Goal: Task Accomplishment & Management: Manage account settings

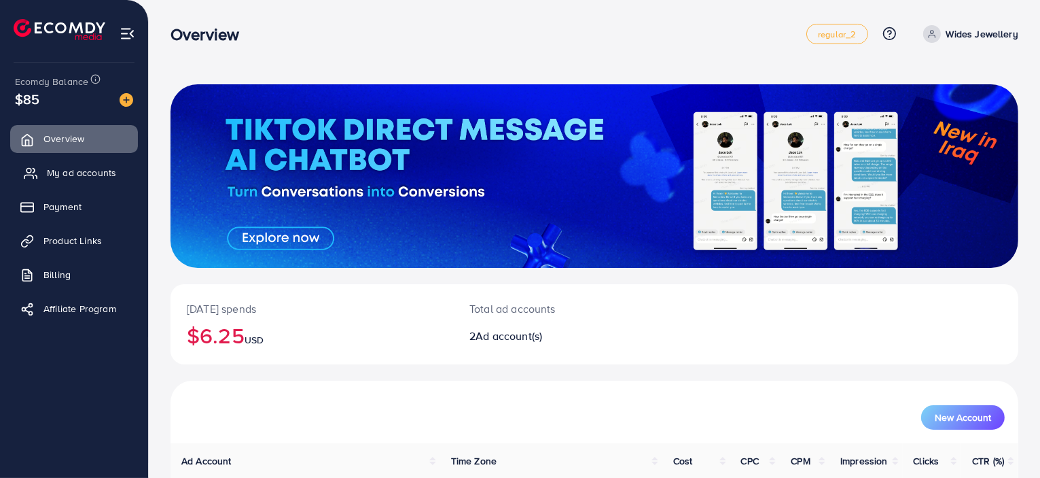
click at [55, 172] on span "My ad accounts" at bounding box center [81, 173] width 69 height 14
click at [83, 159] on li "My ad accounts" at bounding box center [74, 172] width 148 height 27
click at [90, 167] on span "My ad accounts" at bounding box center [81, 173] width 69 height 14
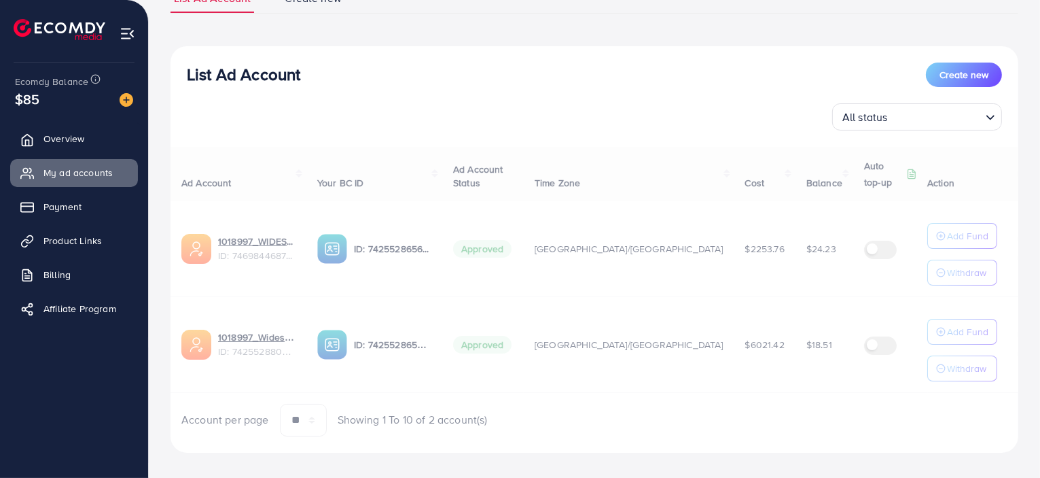
scroll to position [128, 0]
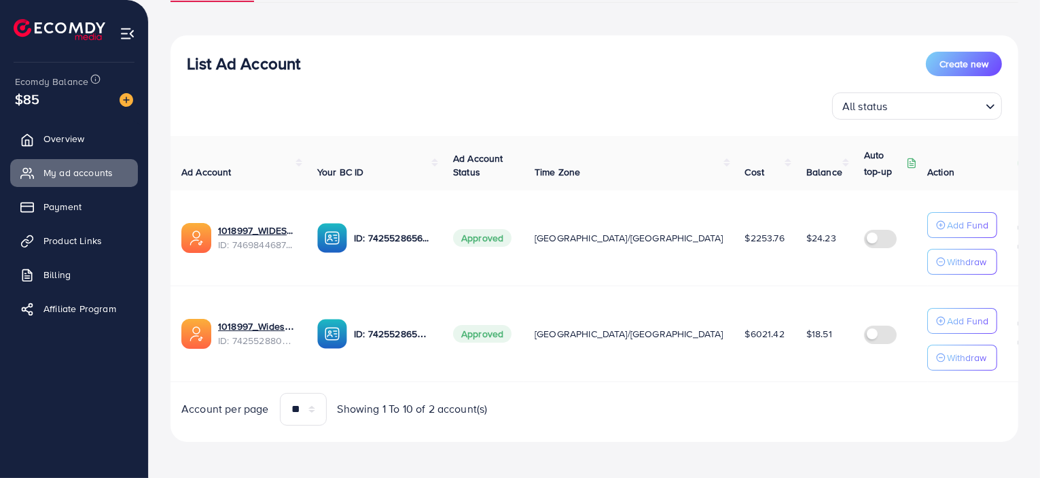
click at [745, 241] on span "$2253.76" at bounding box center [764, 238] width 39 height 14
click at [386, 236] on p "ID: 7425528656853778449" at bounding box center [392, 238] width 77 height 16
click at [431, 234] on p "ID: 7425528656853778449" at bounding box center [392, 238] width 77 height 16
click at [385, 212] on div "7425528656853778449" at bounding box center [399, 213] width 118 height 22
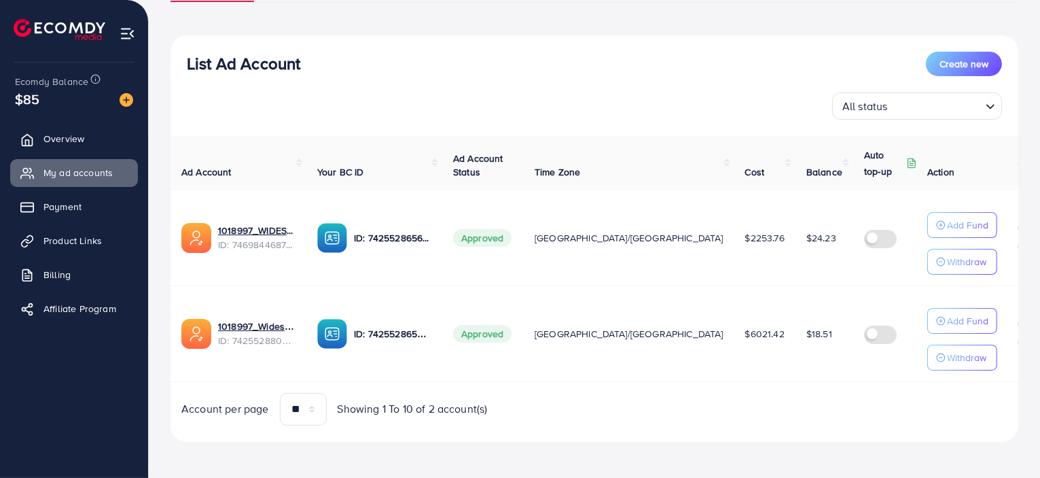
click at [427, 65] on div "List Ad Account Create new" at bounding box center [594, 64] width 815 height 24
click at [395, 236] on p "ID: 7425528656853778449" at bounding box center [392, 238] width 77 height 16
click at [24, 203] on icon at bounding box center [31, 207] width 14 height 14
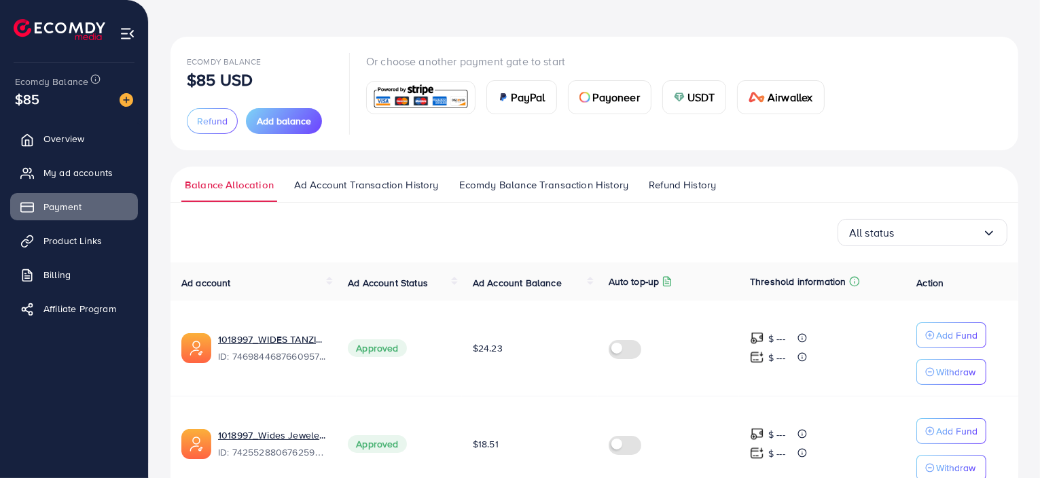
scroll to position [49, 0]
click at [546, 188] on span "Ecomdy Balance Transaction History" at bounding box center [543, 183] width 169 height 15
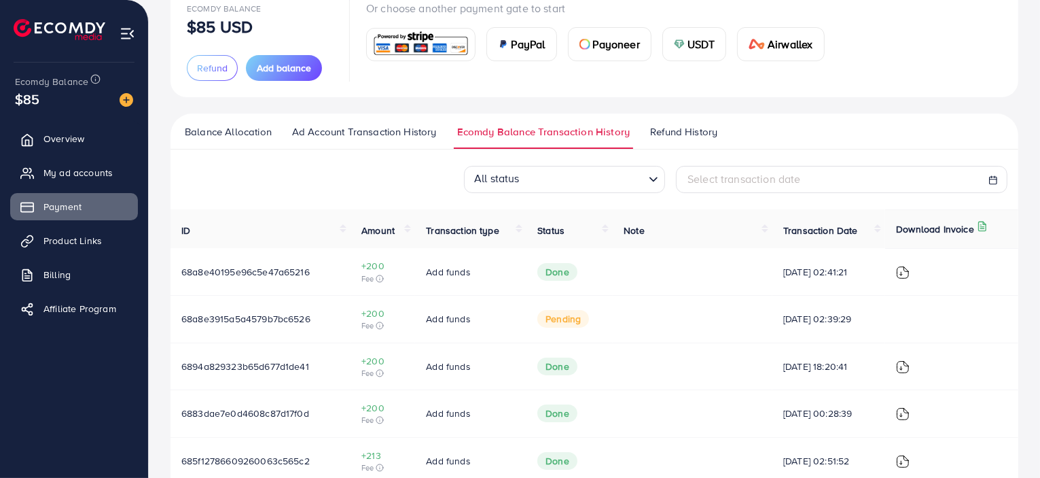
scroll to position [99, 0]
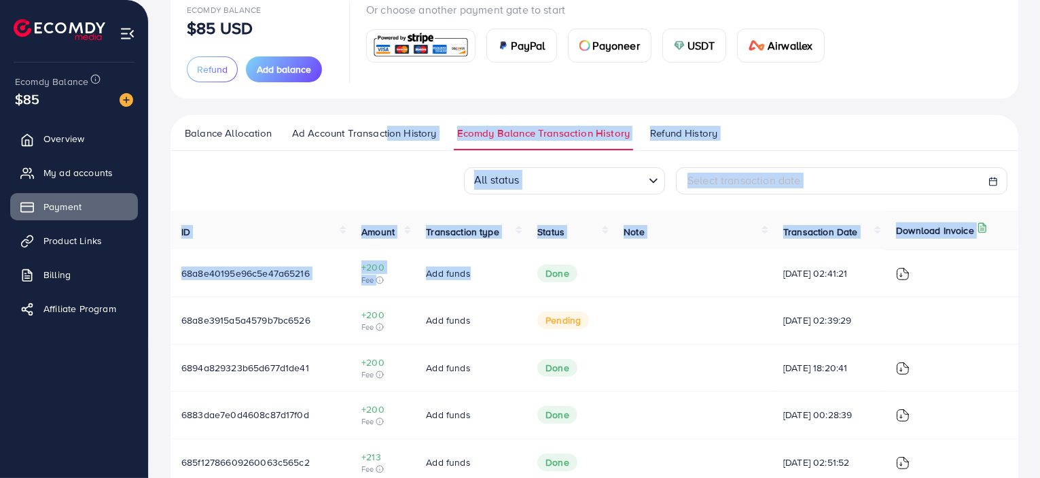
drag, startPoint x: 534, startPoint y: 261, endPoint x: 383, endPoint y: 143, distance: 191.2
click at [383, 143] on div "Balance Allocation Ad Account Transaction History Ecomdy Balance Transaction Hi…" at bounding box center [595, 442] width 848 height 654
click at [383, 143] on link "Ad Account Transaction History" at bounding box center [365, 138] width 152 height 24
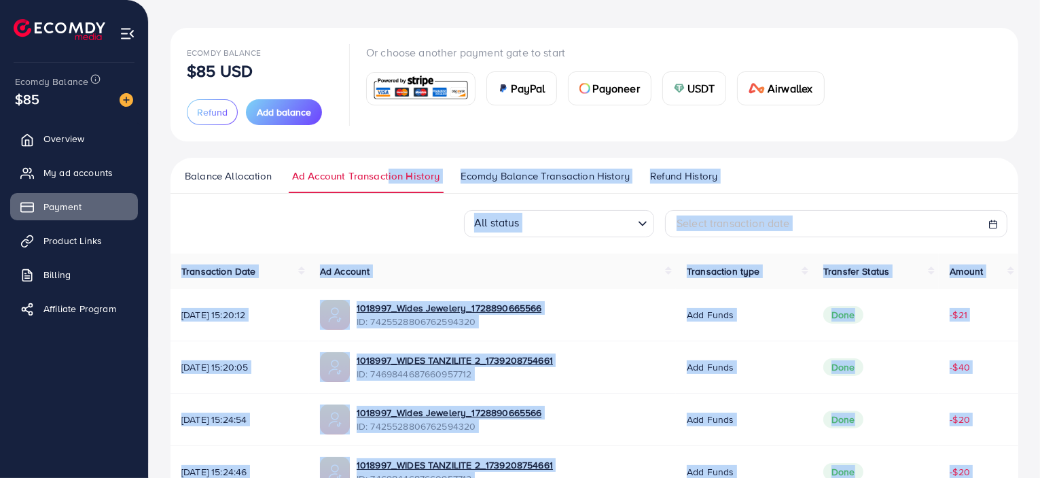
scroll to position [64, 0]
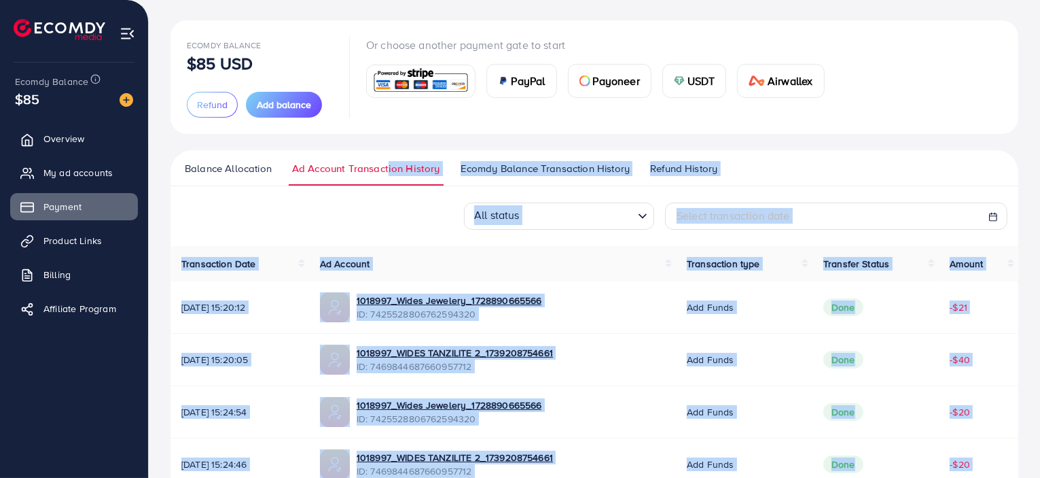
click at [754, 151] on ul "Balance Allocation Ad Account Transaction History Ecomdy Balance Transaction Hi…" at bounding box center [595, 168] width 848 height 36
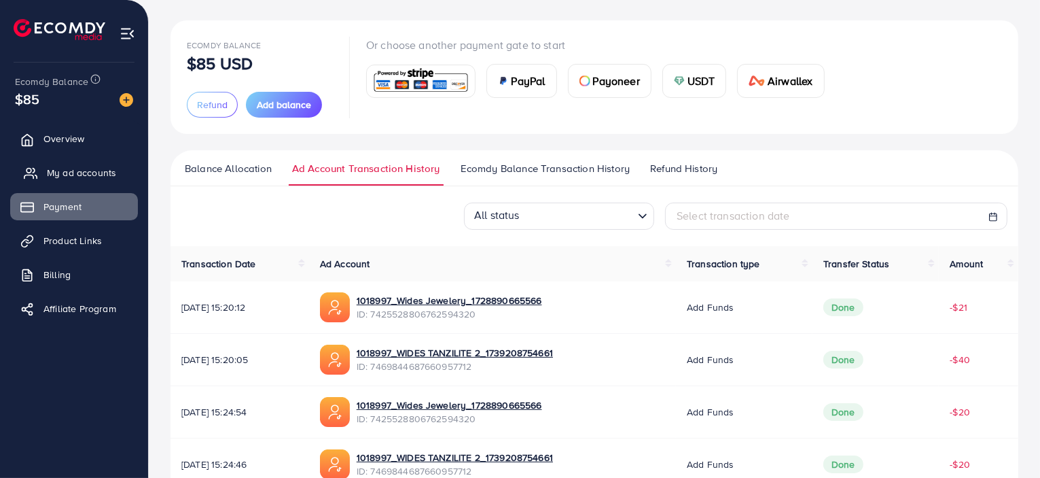
click at [77, 174] on span "My ad accounts" at bounding box center [81, 173] width 69 height 14
